Goal: Browse casually: Explore the website without a specific task or goal

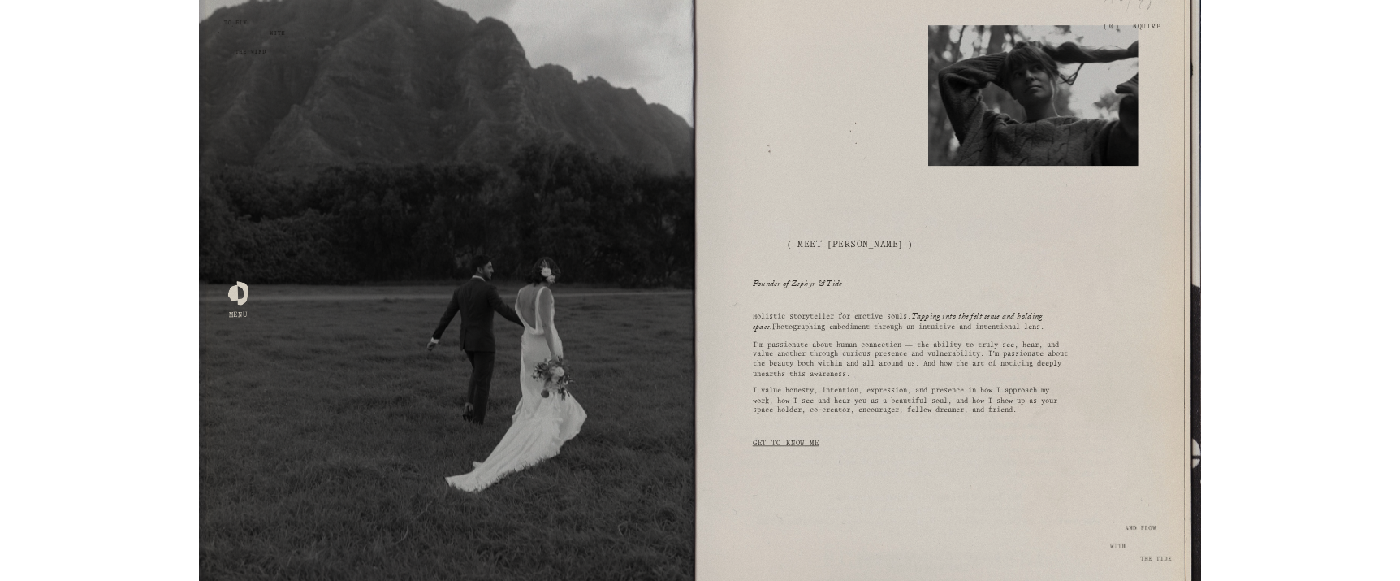
scroll to position [938, 0]
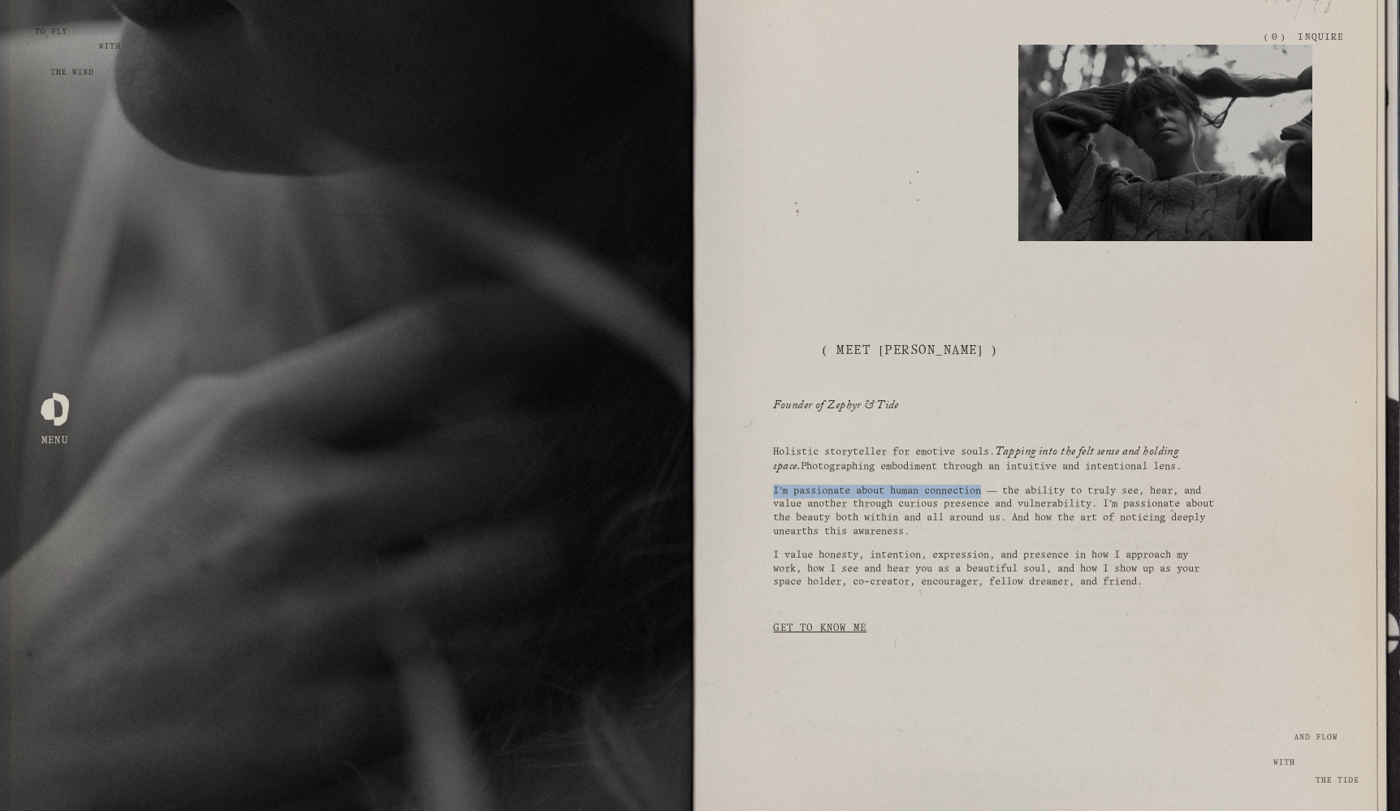
drag, startPoint x: 775, startPoint y: 486, endPoint x: 992, endPoint y: 489, distance: 216.9
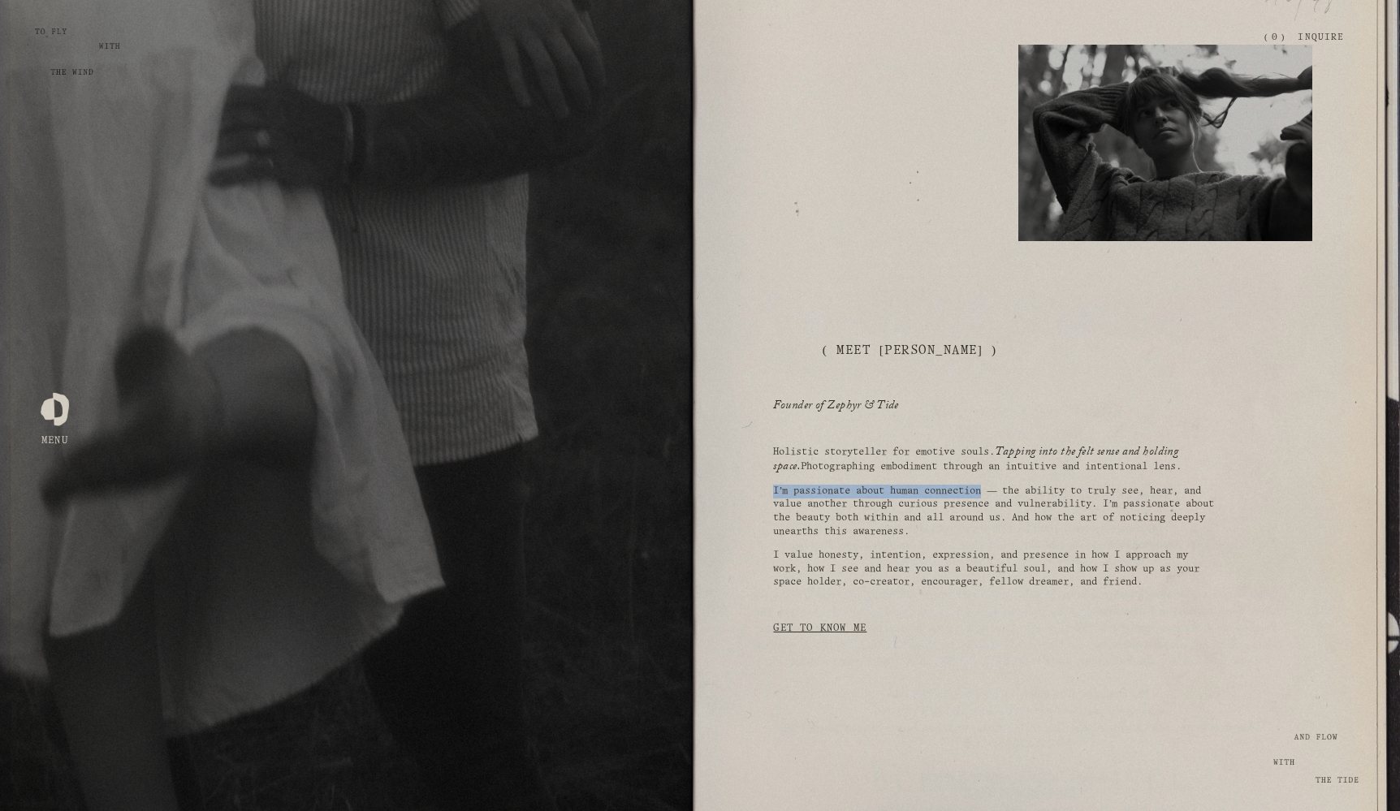
click at [992, 489] on p "I’m passionate about human connection — the ability to truly see, hear, and val…" at bounding box center [993, 512] width 441 height 54
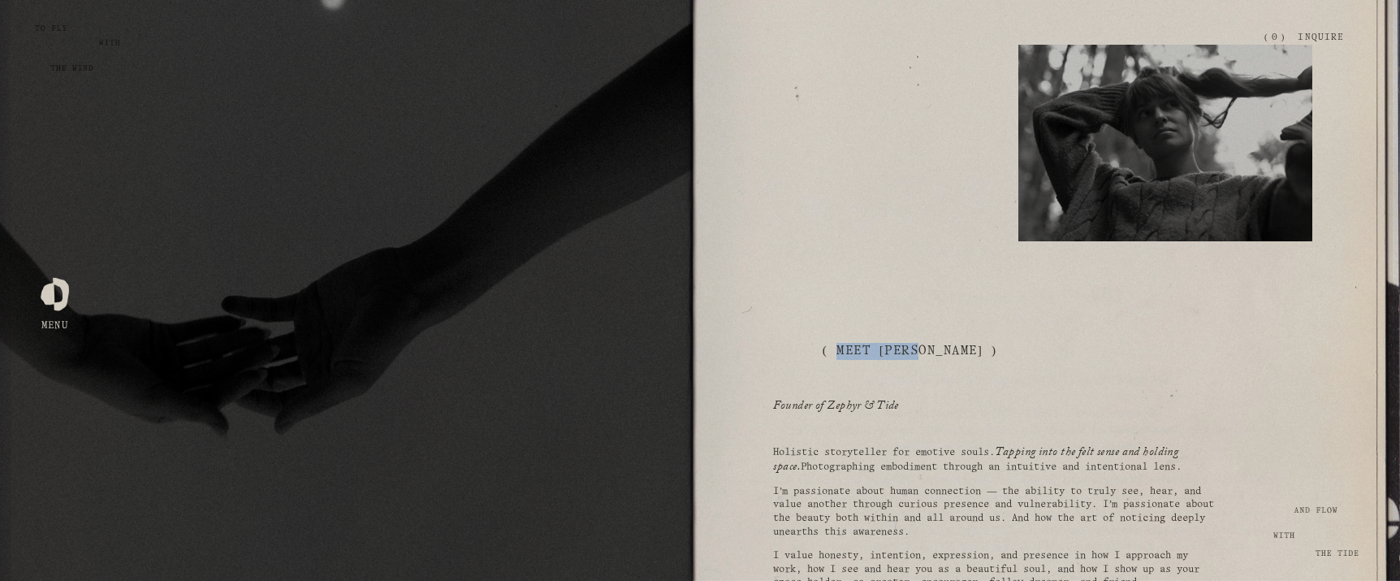
drag, startPoint x: 838, startPoint y: 350, endPoint x: 923, endPoint y: 346, distance: 84.6
click at [923, 346] on h2 "( meet [PERSON_NAME] )" at bounding box center [933, 351] width 221 height 17
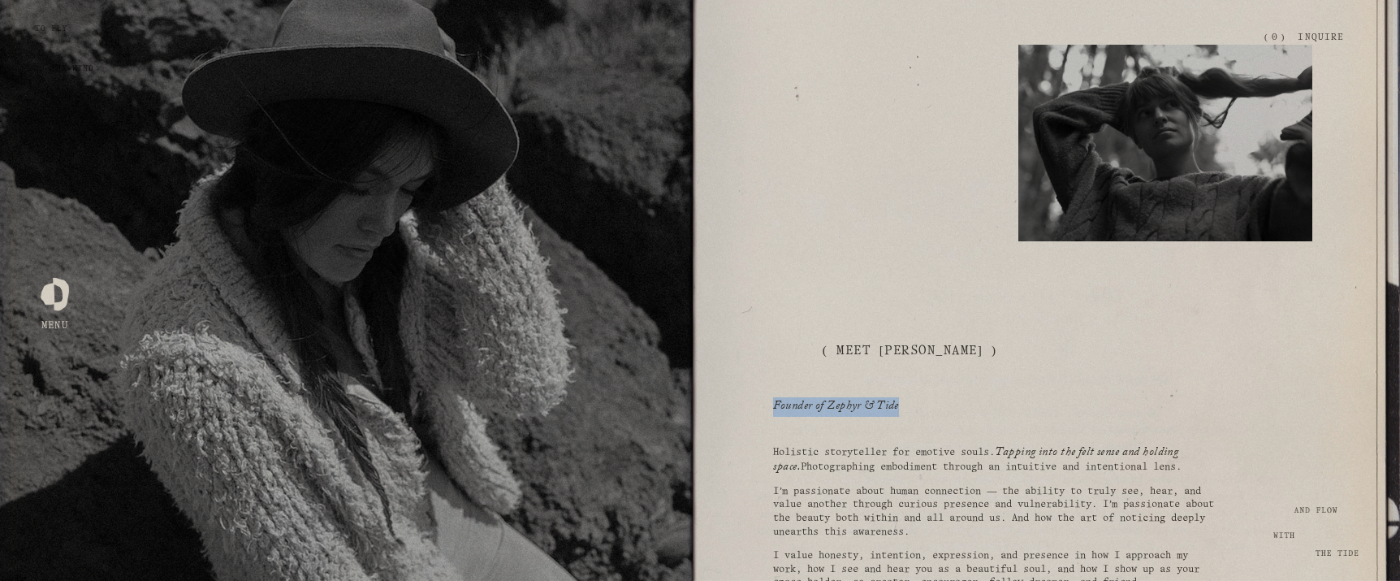
drag, startPoint x: 776, startPoint y: 407, endPoint x: 902, endPoint y: 401, distance: 126.0
click at [902, 401] on h3 "Founder of Zephyr & Tide" at bounding box center [932, 407] width 318 height 15
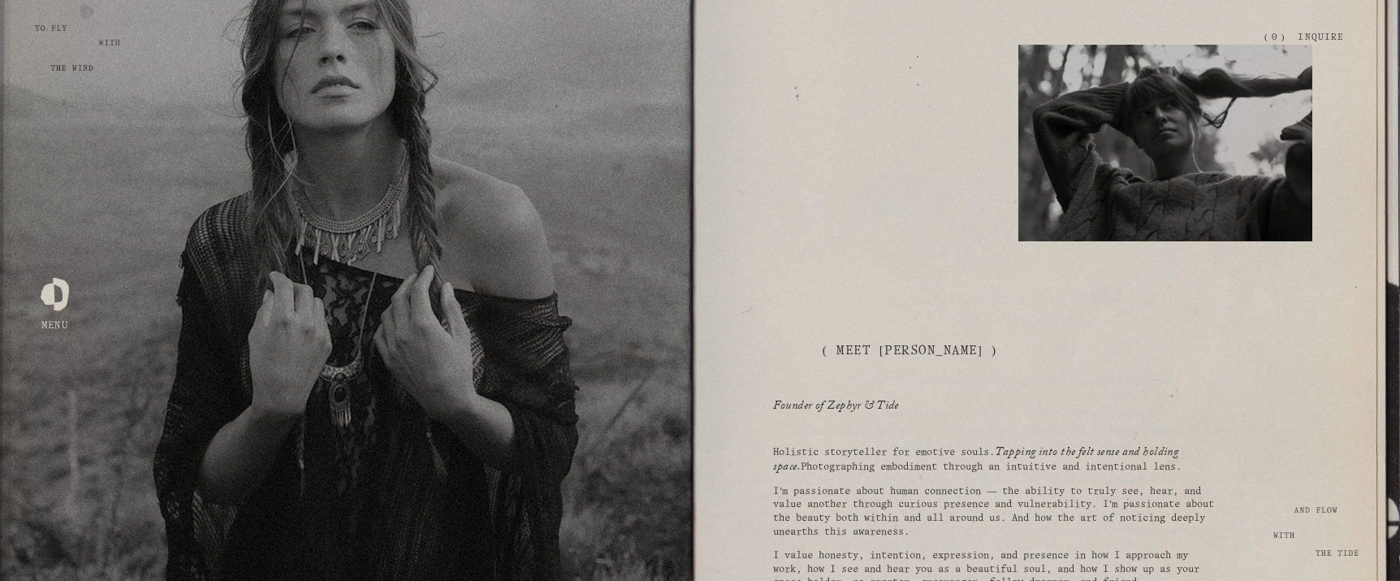
drag, startPoint x: 1292, startPoint y: 508, endPoint x: 1334, endPoint y: 508, distance: 42.2
drag, startPoint x: 1294, startPoint y: 510, endPoint x: 1334, endPoint y: 511, distance: 40.6
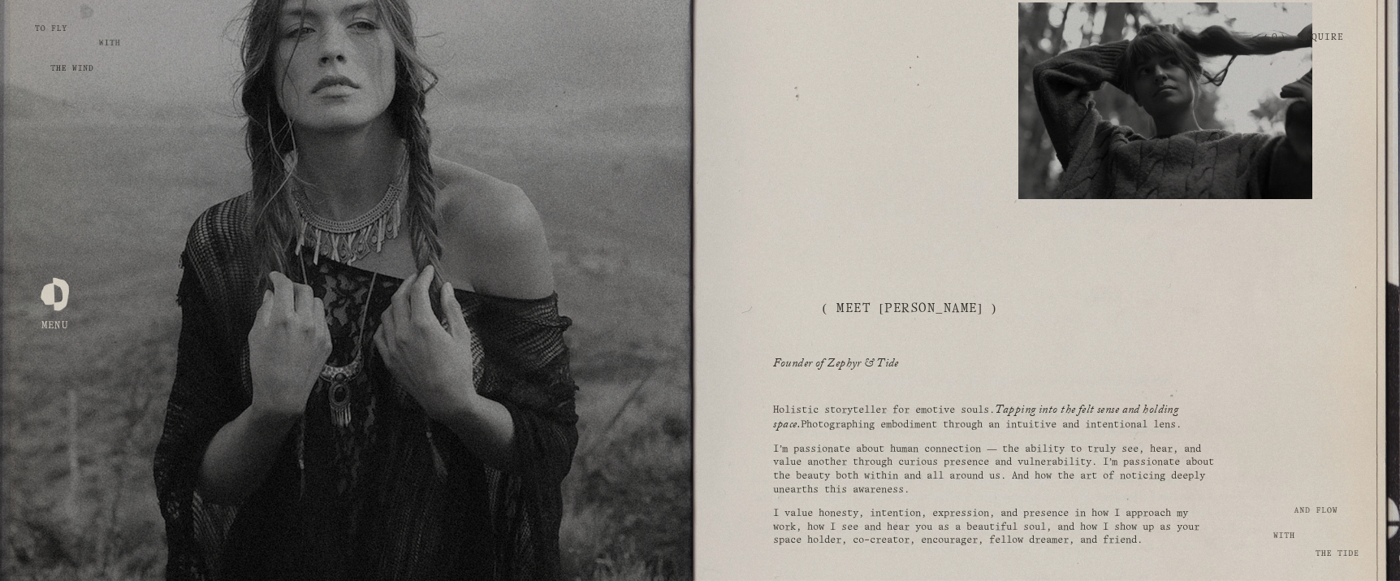
scroll to position [994, 0]
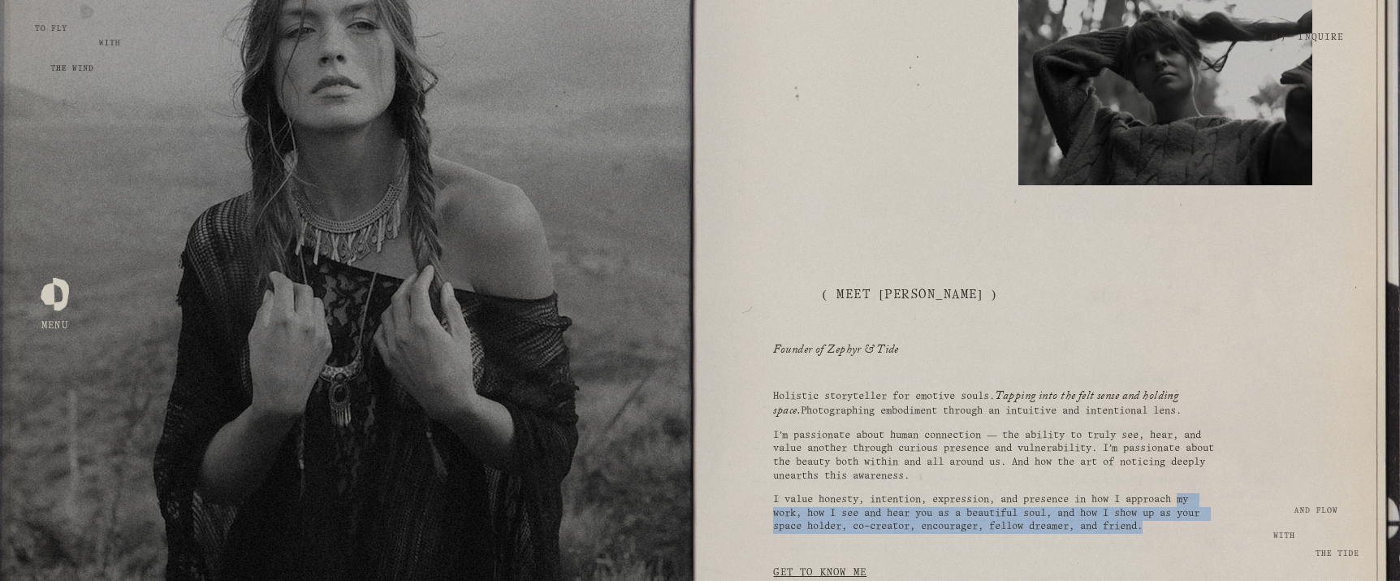
drag, startPoint x: 1286, startPoint y: 544, endPoint x: 1290, endPoint y: 491, distance: 53.8
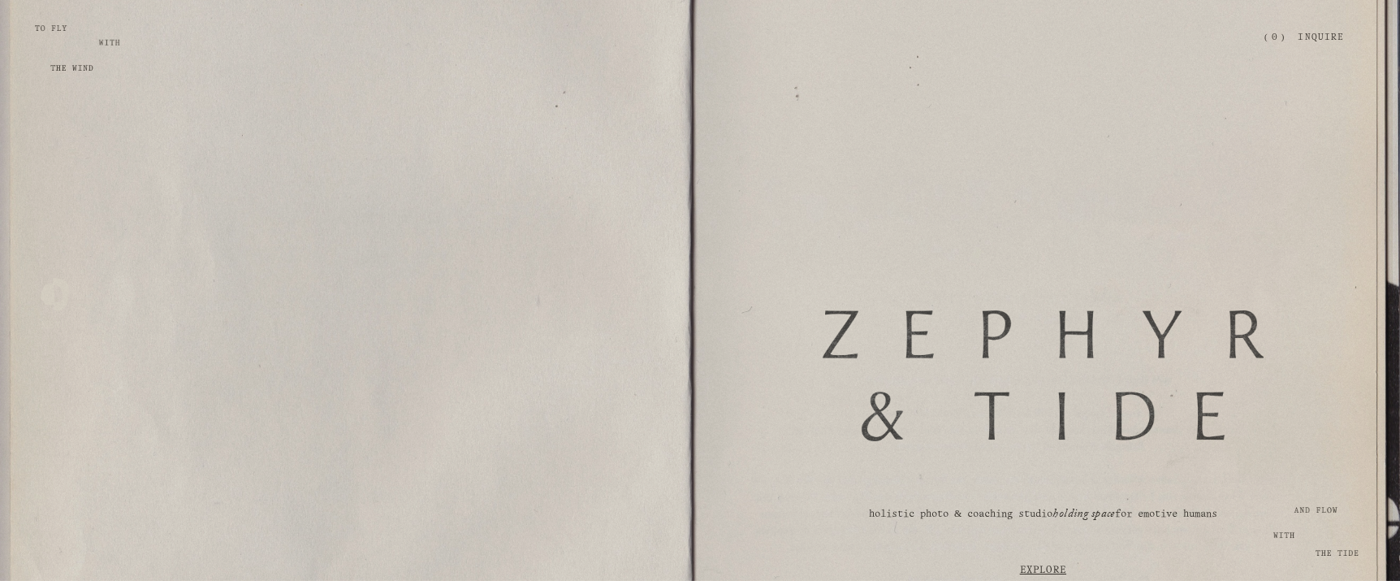
scroll to position [0, 0]
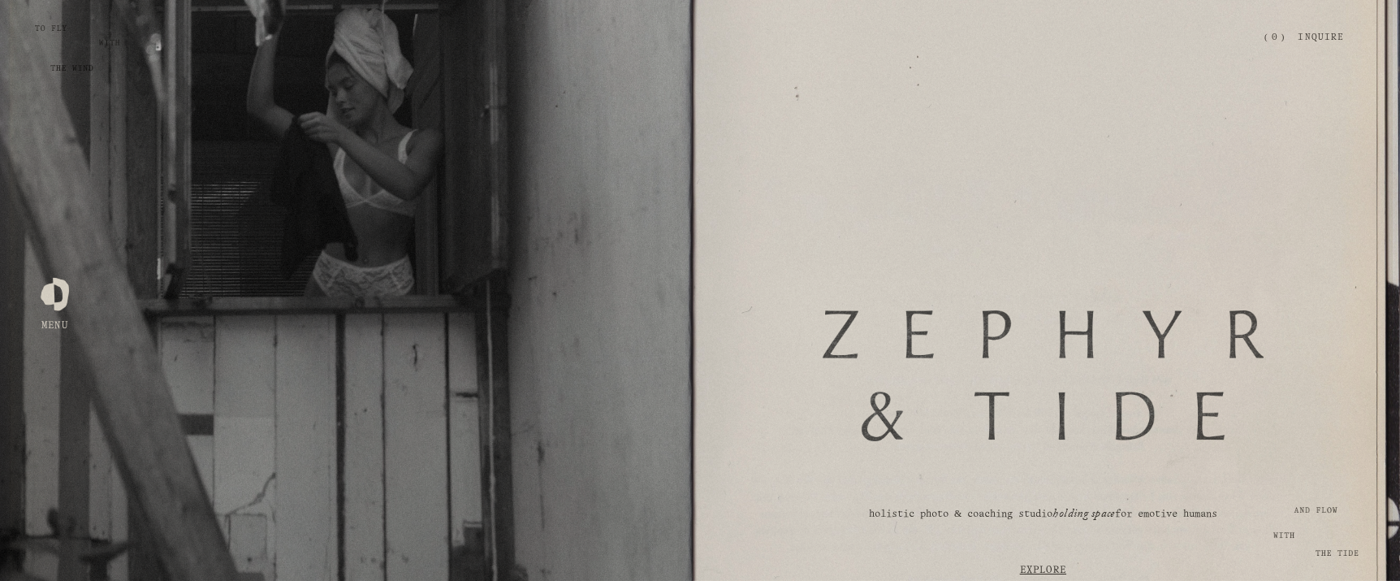
drag, startPoint x: 823, startPoint y: 334, endPoint x: 1107, endPoint y: 372, distance: 286.8
click at [1107, 371] on div at bounding box center [1043, 375] width 441 height 131
drag, startPoint x: 1243, startPoint y: 419, endPoint x: 856, endPoint y: 365, distance: 390.4
click at [856, 365] on div at bounding box center [1043, 375] width 441 height 131
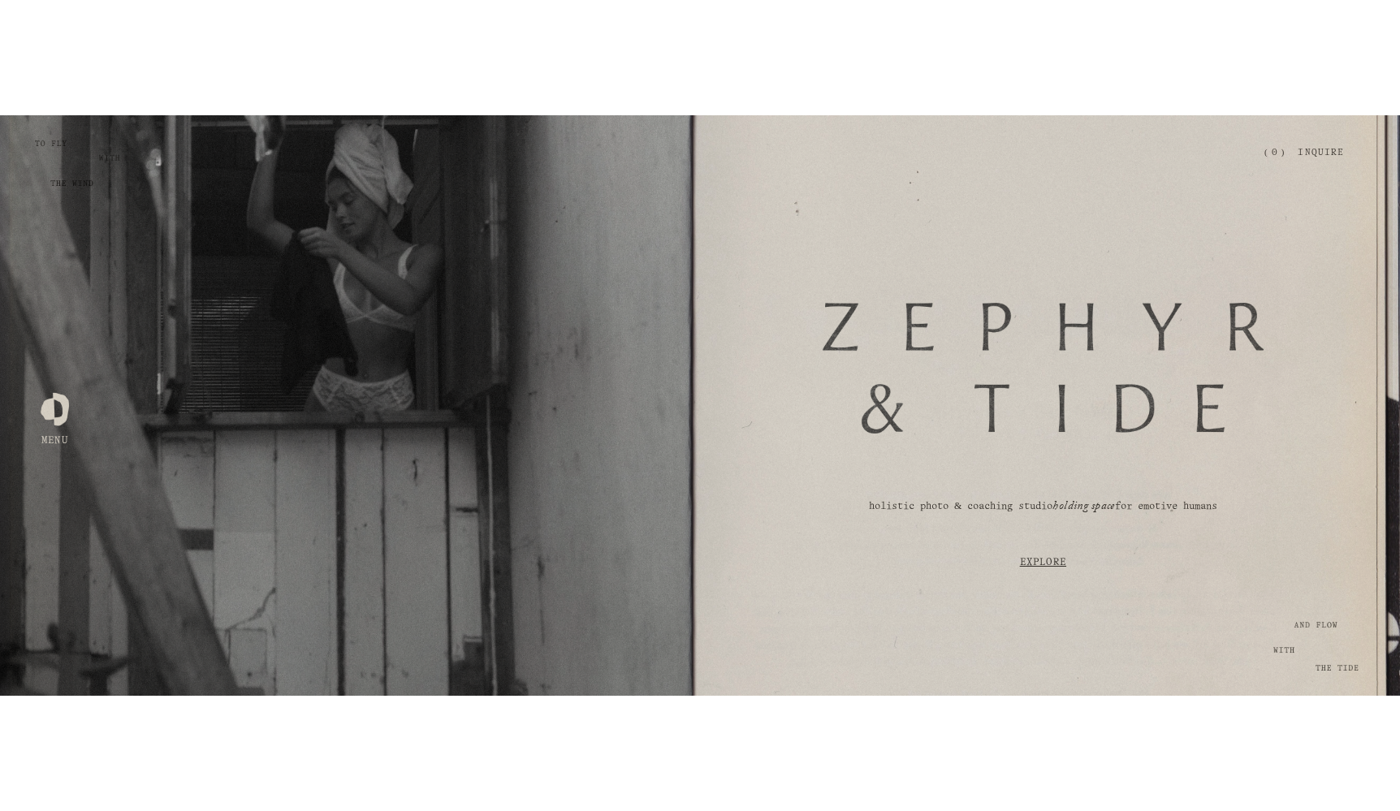
scroll to position [125, 0]
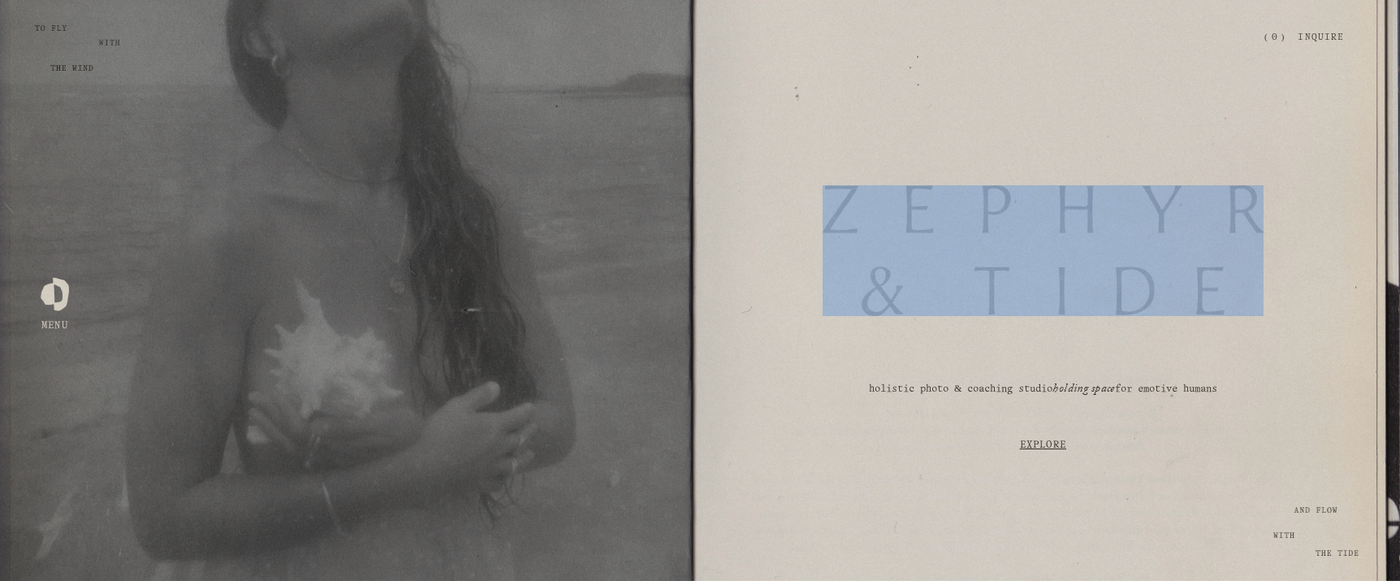
drag, startPoint x: 799, startPoint y: 195, endPoint x: 945, endPoint y: 218, distance: 148.1
